Goal: Find specific page/section: Find specific page/section

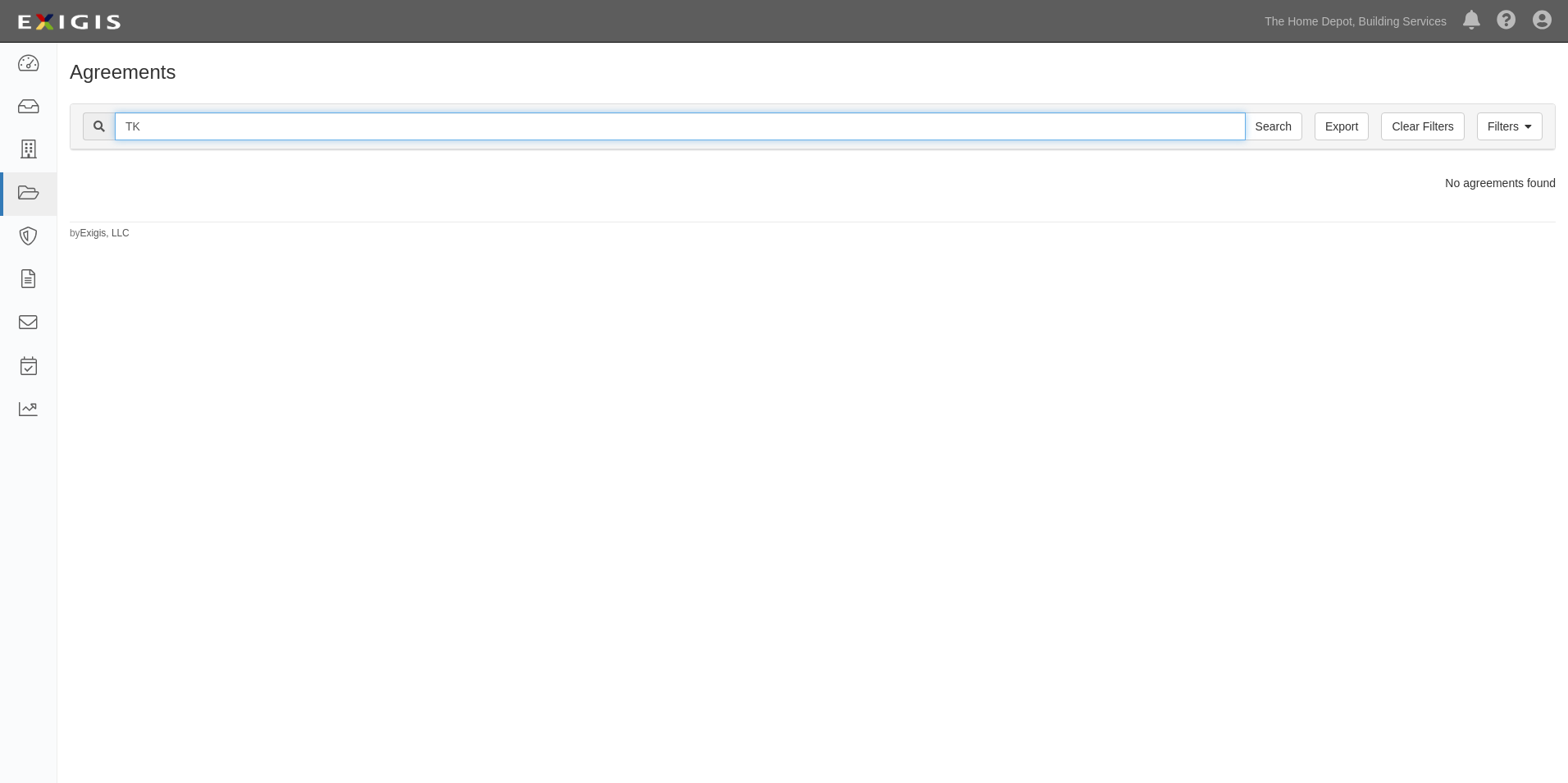
click at [779, 130] on input "TK" at bounding box center [681, 126] width 1131 height 28
type input "CBRE"
click at [1245, 112] on input "Search" at bounding box center [1274, 126] width 57 height 28
